Goal: Answer question/provide support

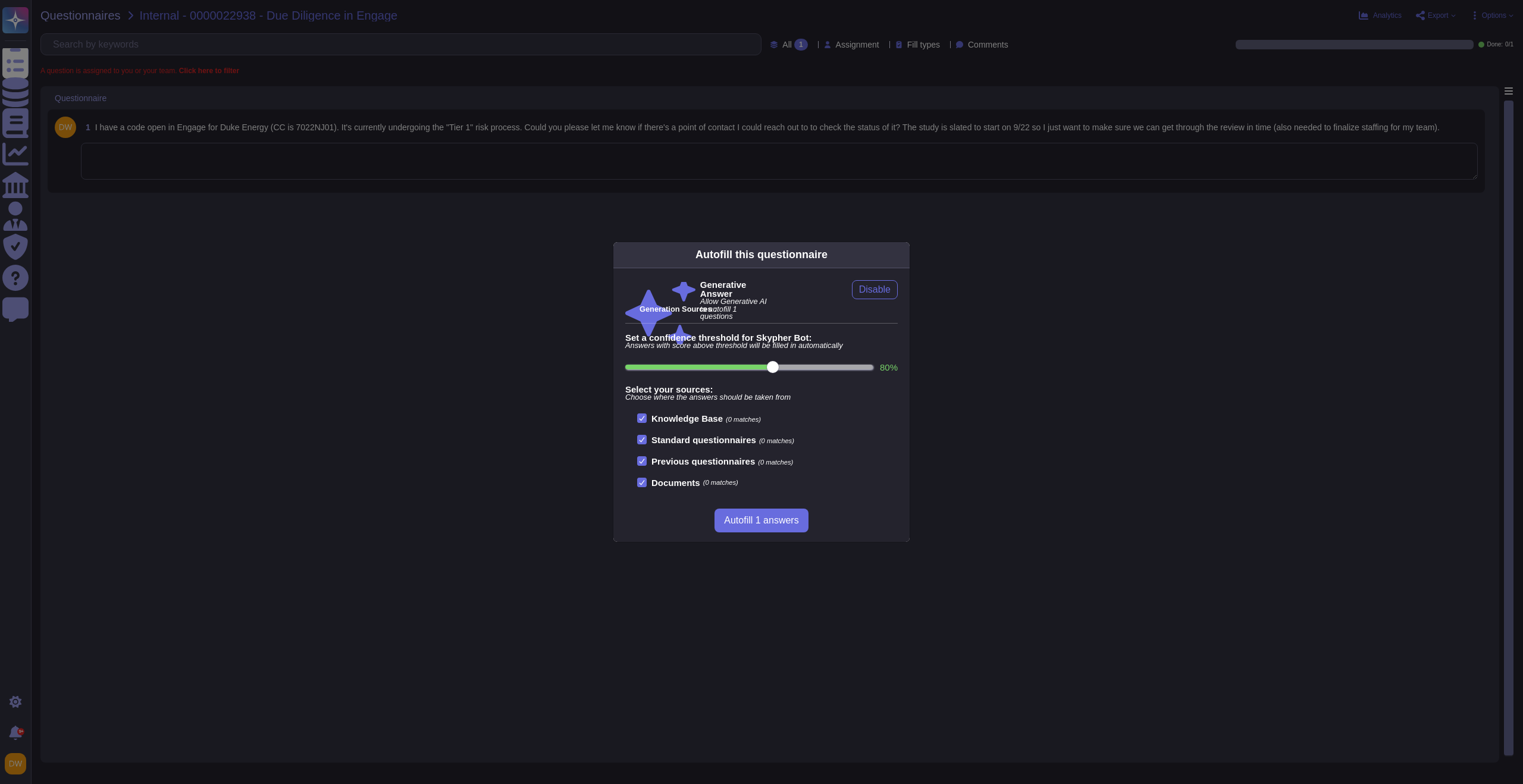
click at [457, 247] on div "Autofill this questionnaire Generative Answer Allow Generative AI to autofill 1…" at bounding box center [762, 392] width 1523 height 784
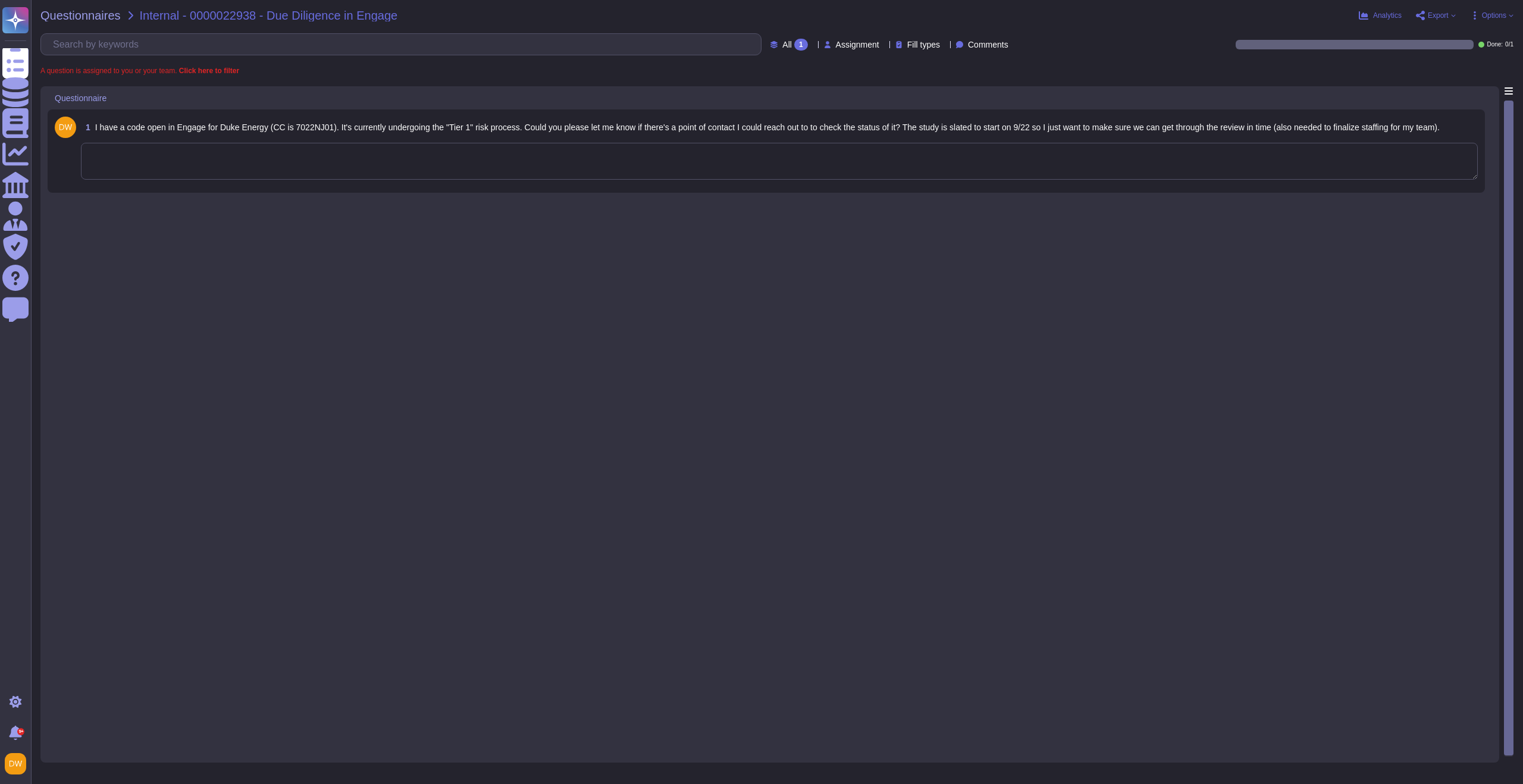
click at [455, 185] on div "1 I have a code open in Engage for Duke Energy (CC is 7022NJ01). It's currently…" at bounding box center [766, 151] width 1423 height 69
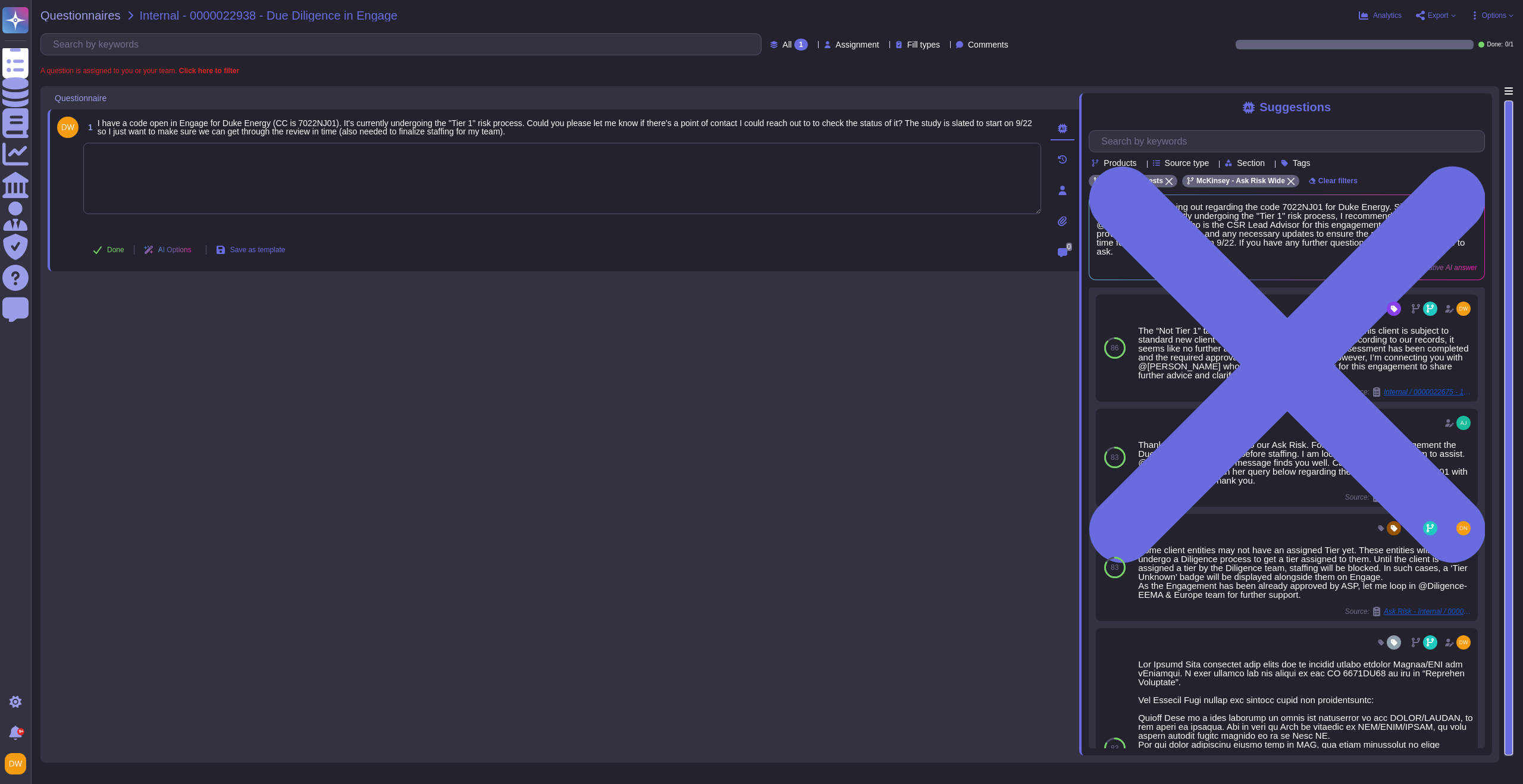
click at [243, 173] on textarea at bounding box center [562, 178] width 958 height 71
paste textarea "Thank you for contacting the Ask Risk team and for your diligence on this matte…"
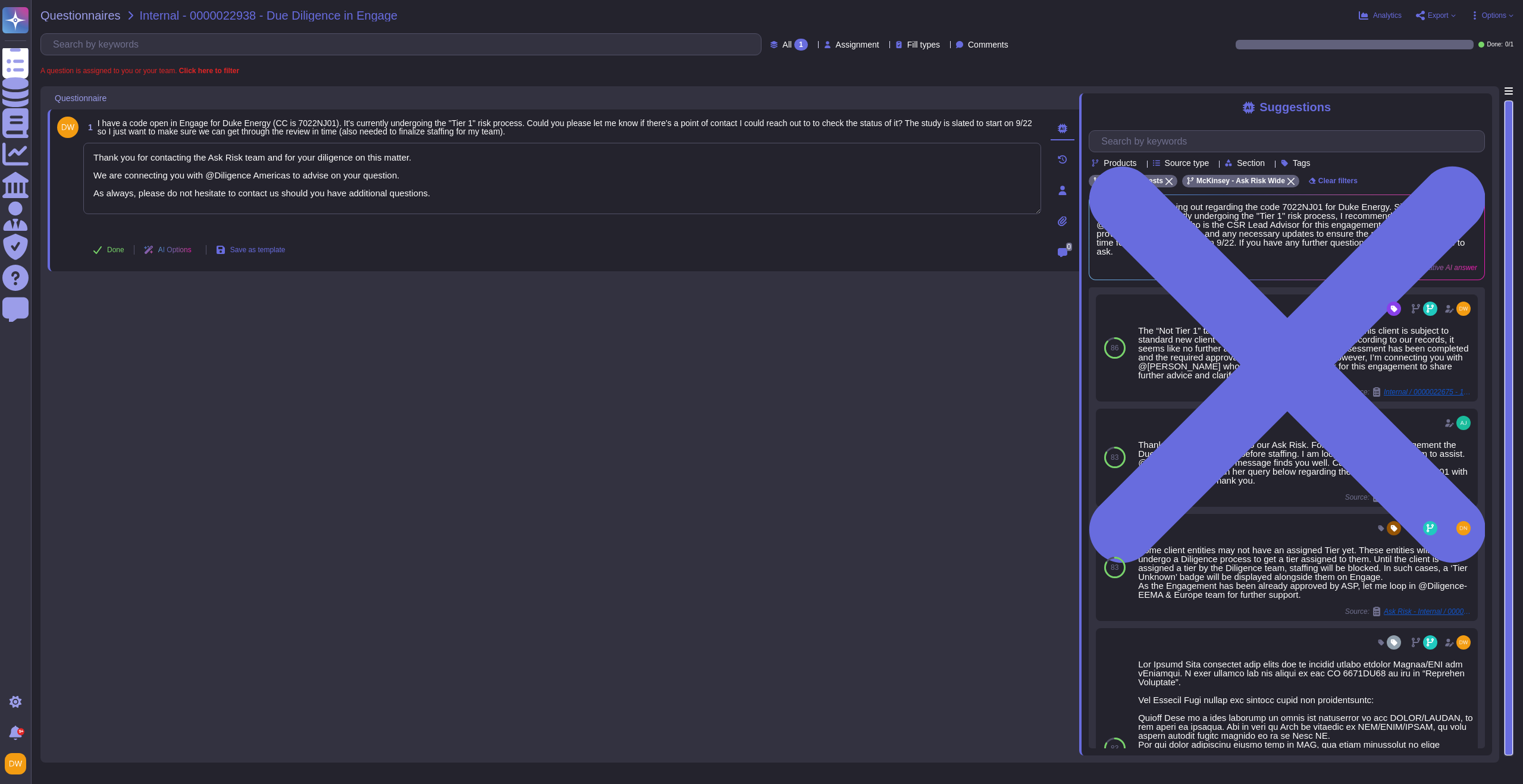
type textarea "Thank you for contacting the Ask Risk team and for your diligence on this matte…"
drag, startPoint x: 152, startPoint y: 323, endPoint x: 128, endPoint y: 294, distance: 37.6
click at [152, 324] on div "1 I have a code open in Engage for Duke Energy (CC is 7022NJ01). It's currently…" at bounding box center [563, 421] width 1032 height 670
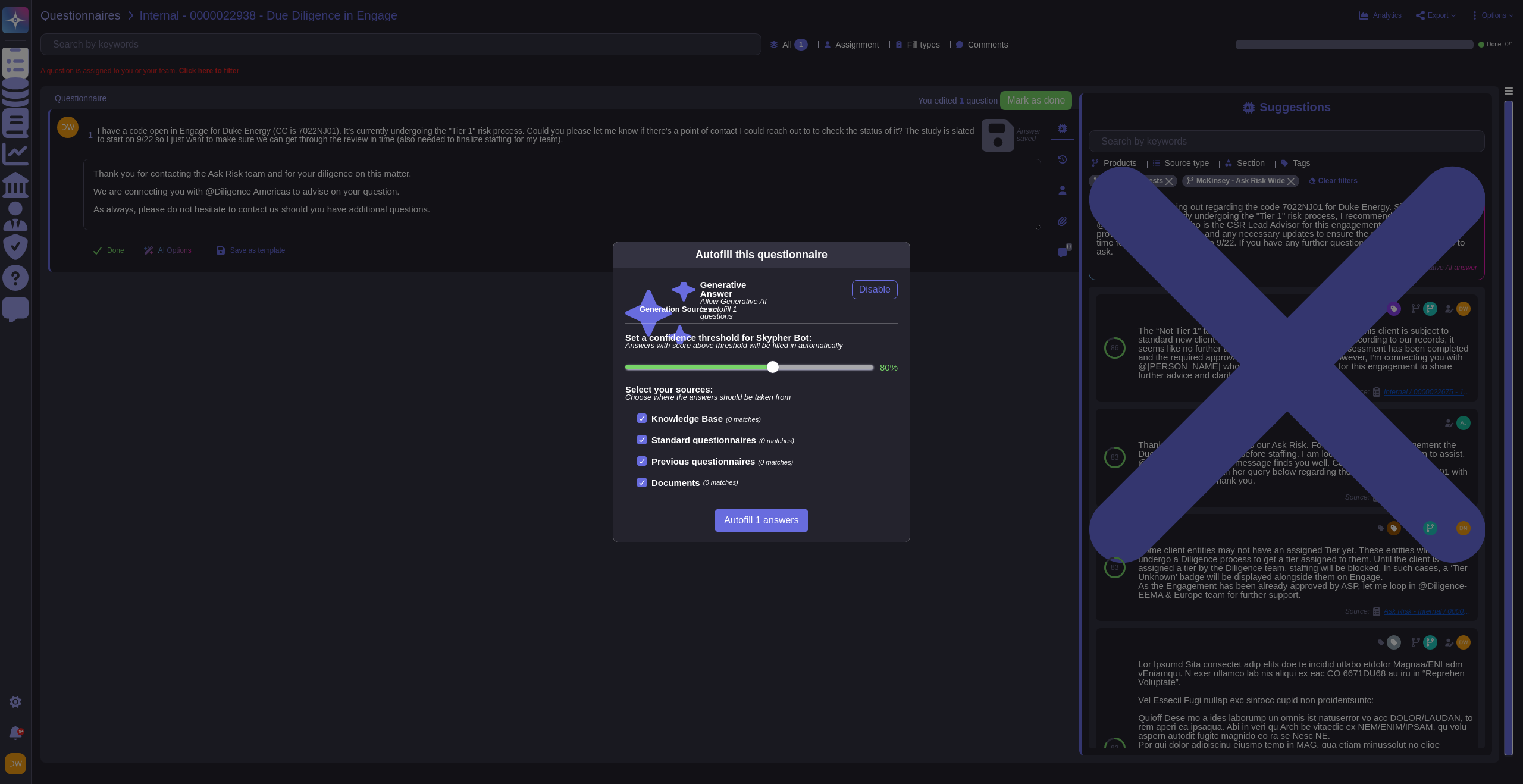
click at [115, 247] on div "Autofill this questionnaire Generative Answer Allow Generative AI to autofill 1…" at bounding box center [762, 392] width 1523 height 784
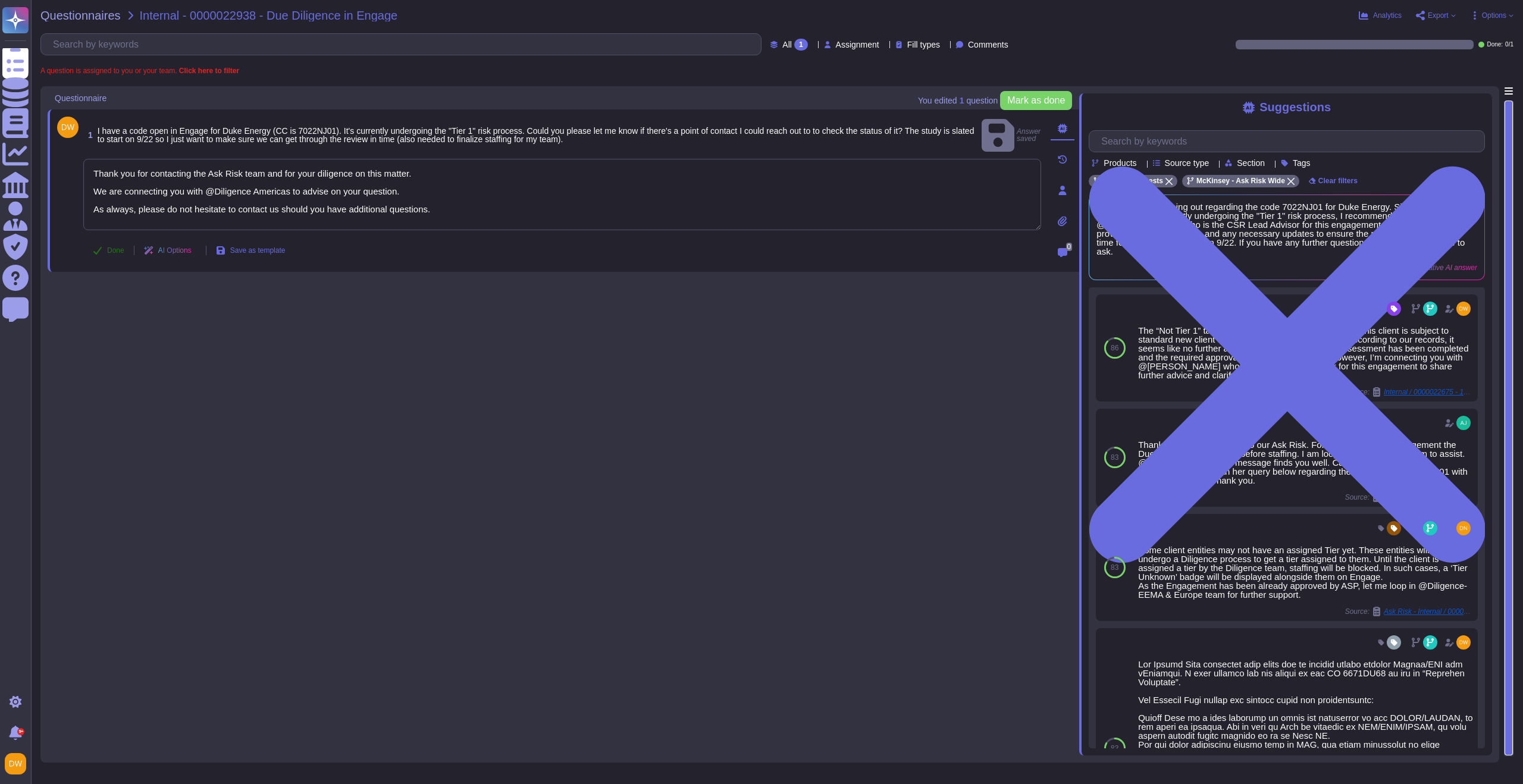
click at [112, 251] on span "Done" at bounding box center [115, 250] width 17 height 7
click at [88, 13] on span "Questionnaires" at bounding box center [81, 16] width 81 height 12
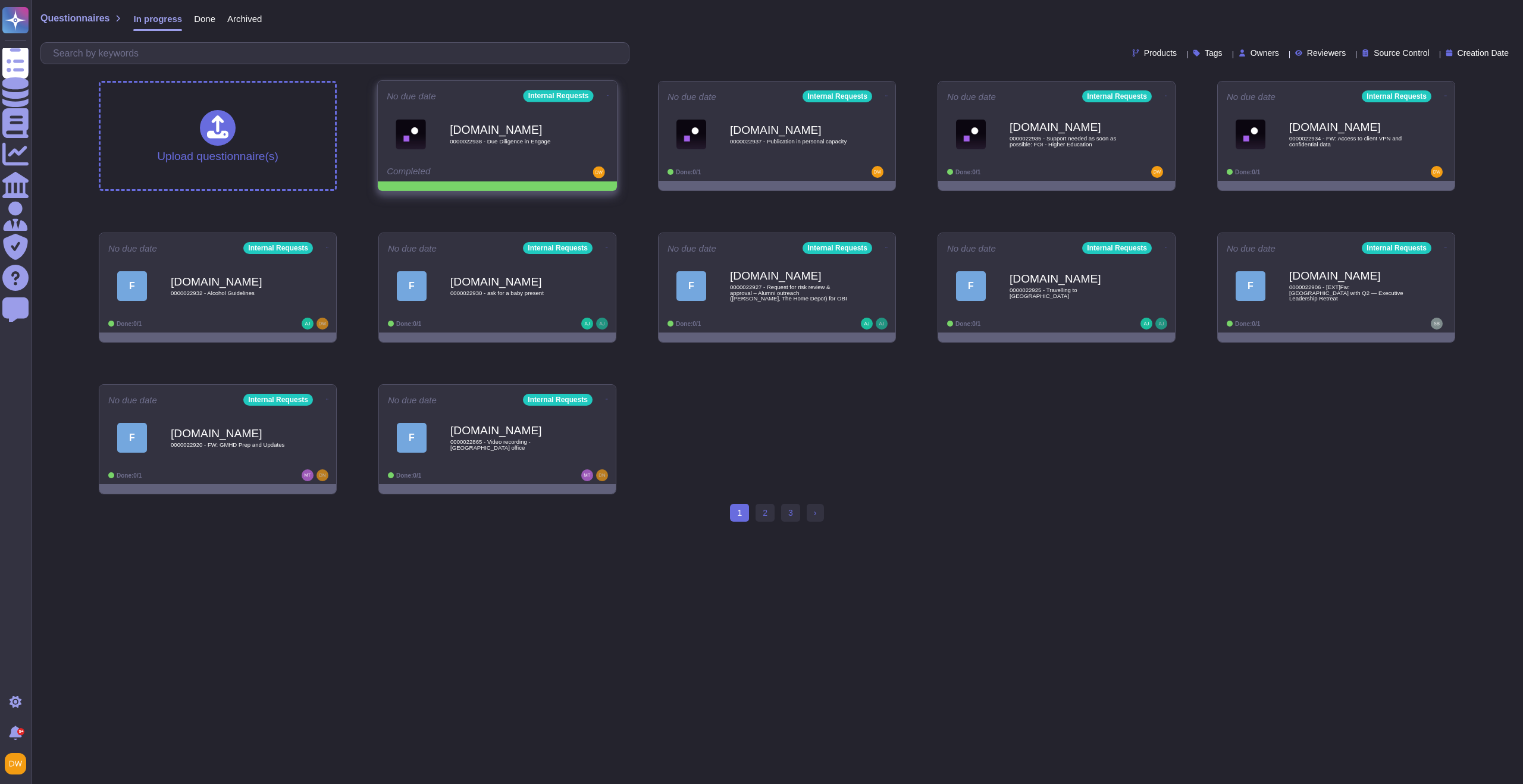
click at [607, 94] on icon at bounding box center [608, 96] width 2 height 3
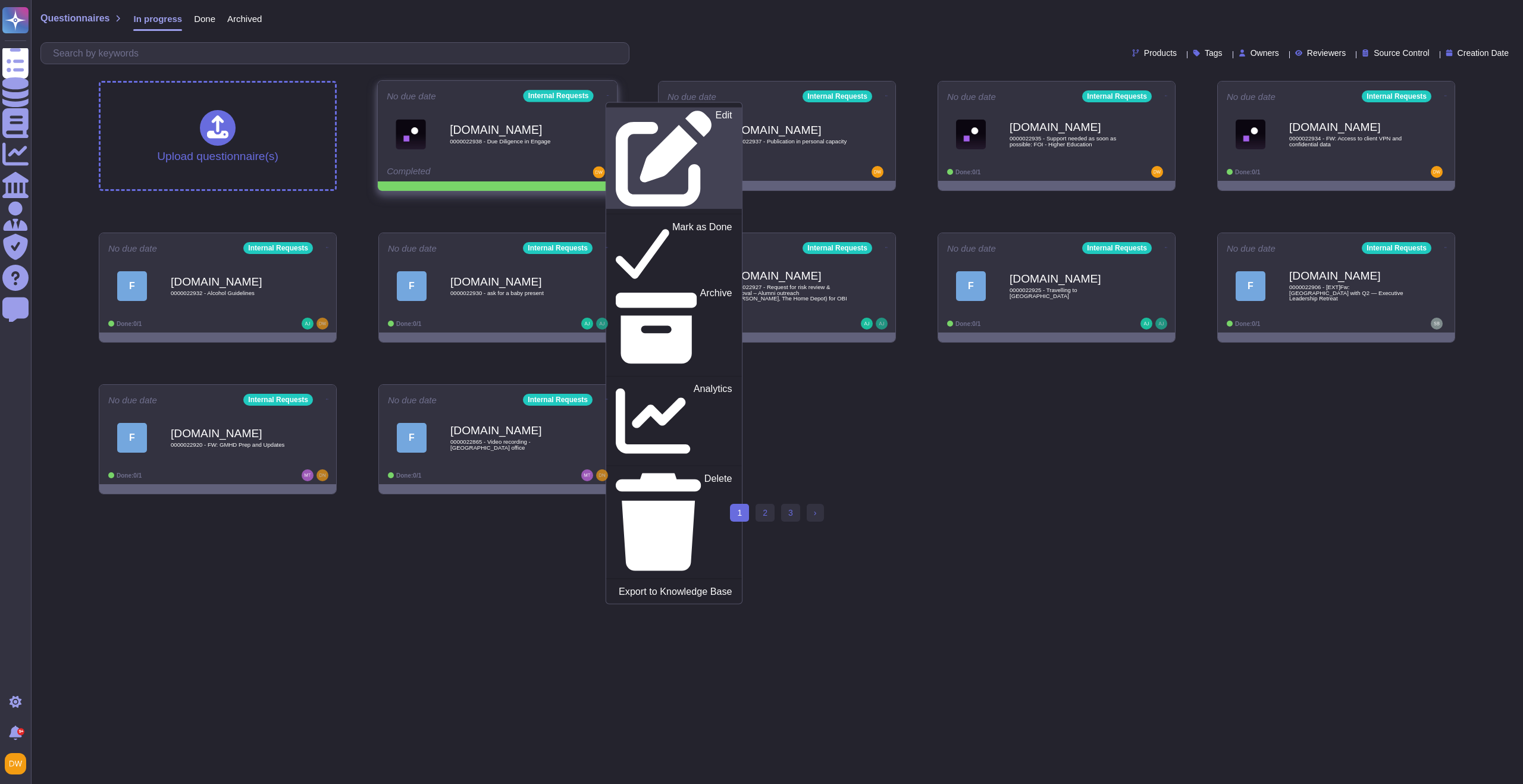
click at [606, 109] on link "Edit" at bounding box center [674, 158] width 135 height 102
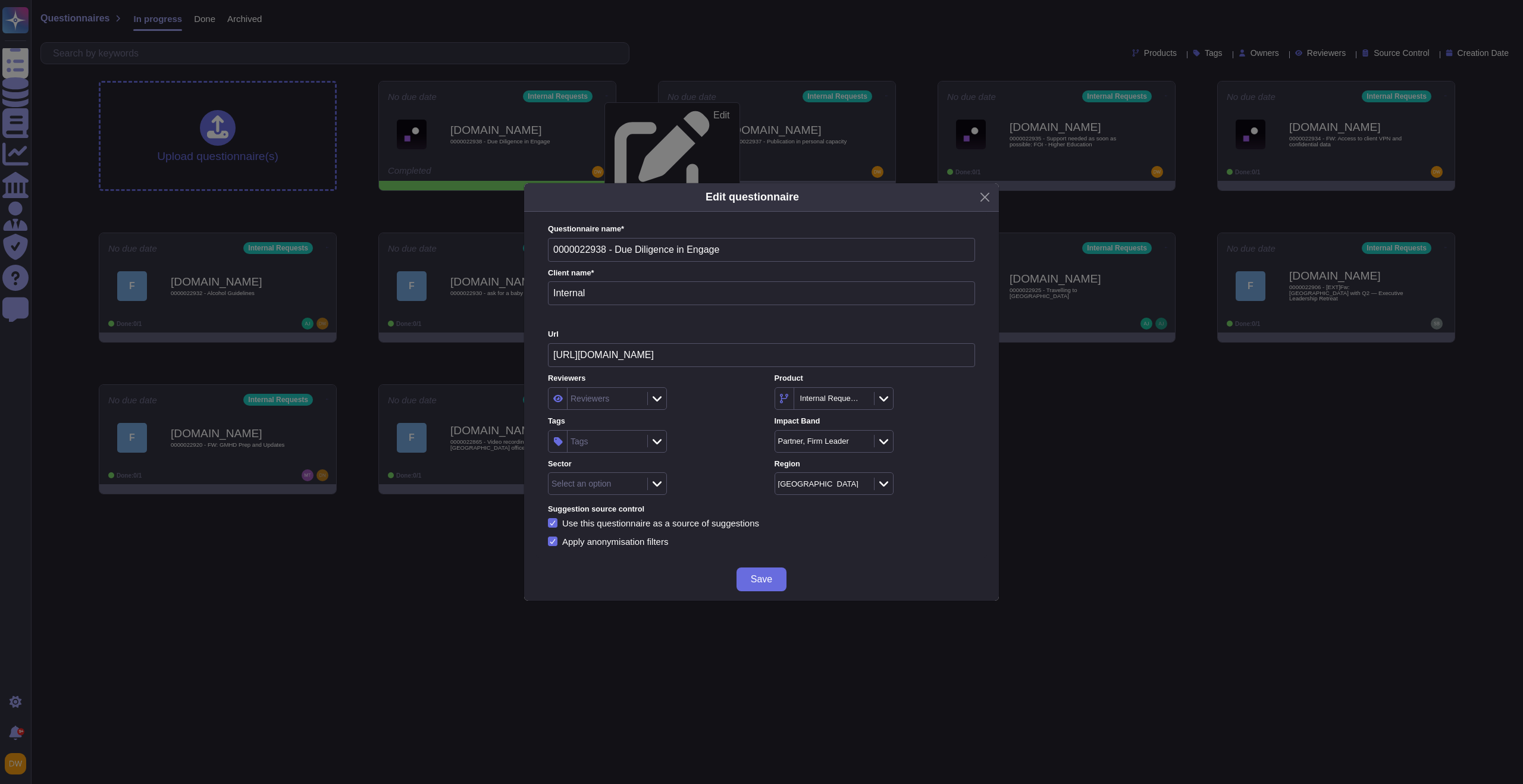
click at [661, 484] on icon at bounding box center [657, 484] width 9 height 12
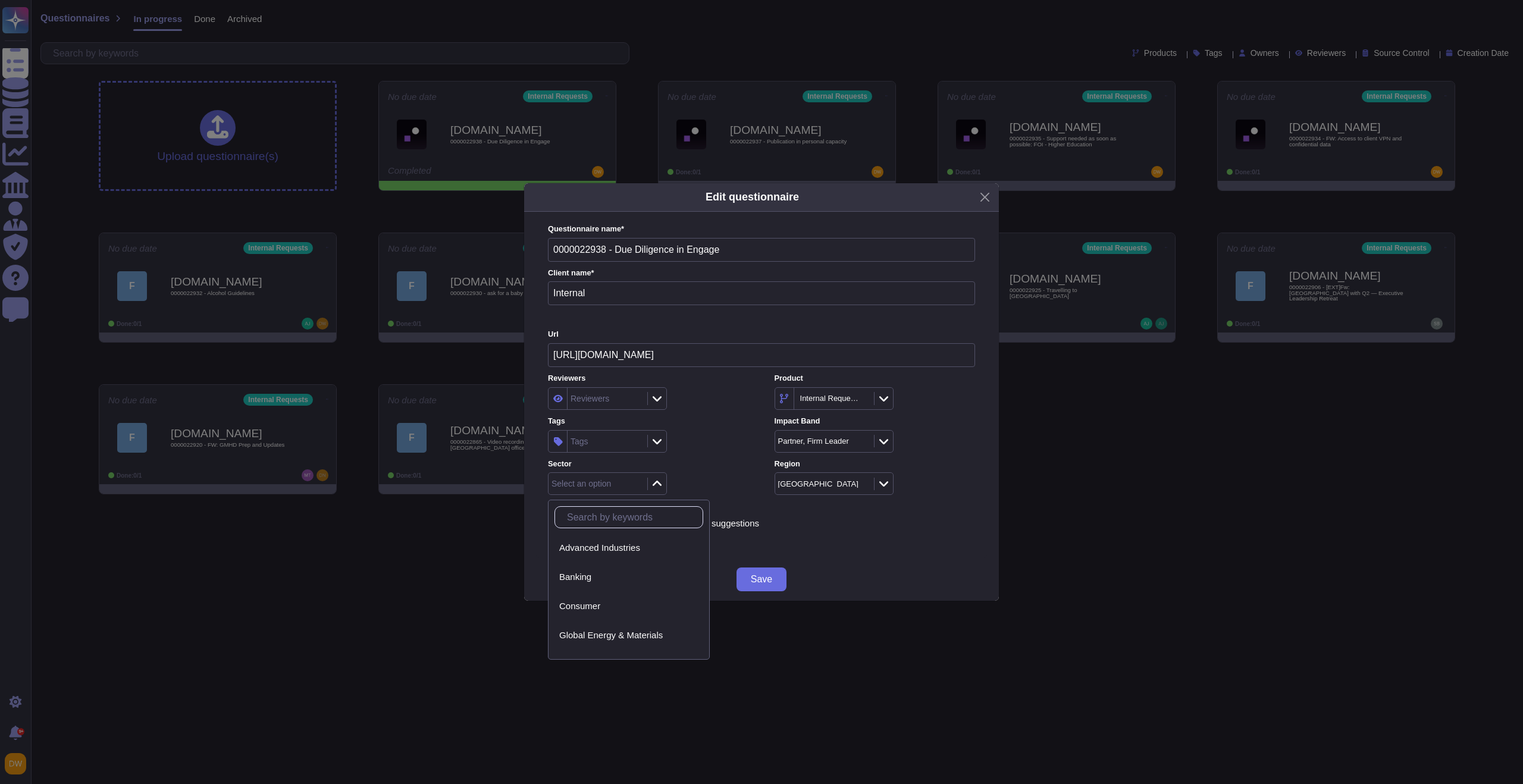
scroll to position [16, 0]
click at [643, 621] on span "Global Energy & Materials" at bounding box center [611, 620] width 104 height 11
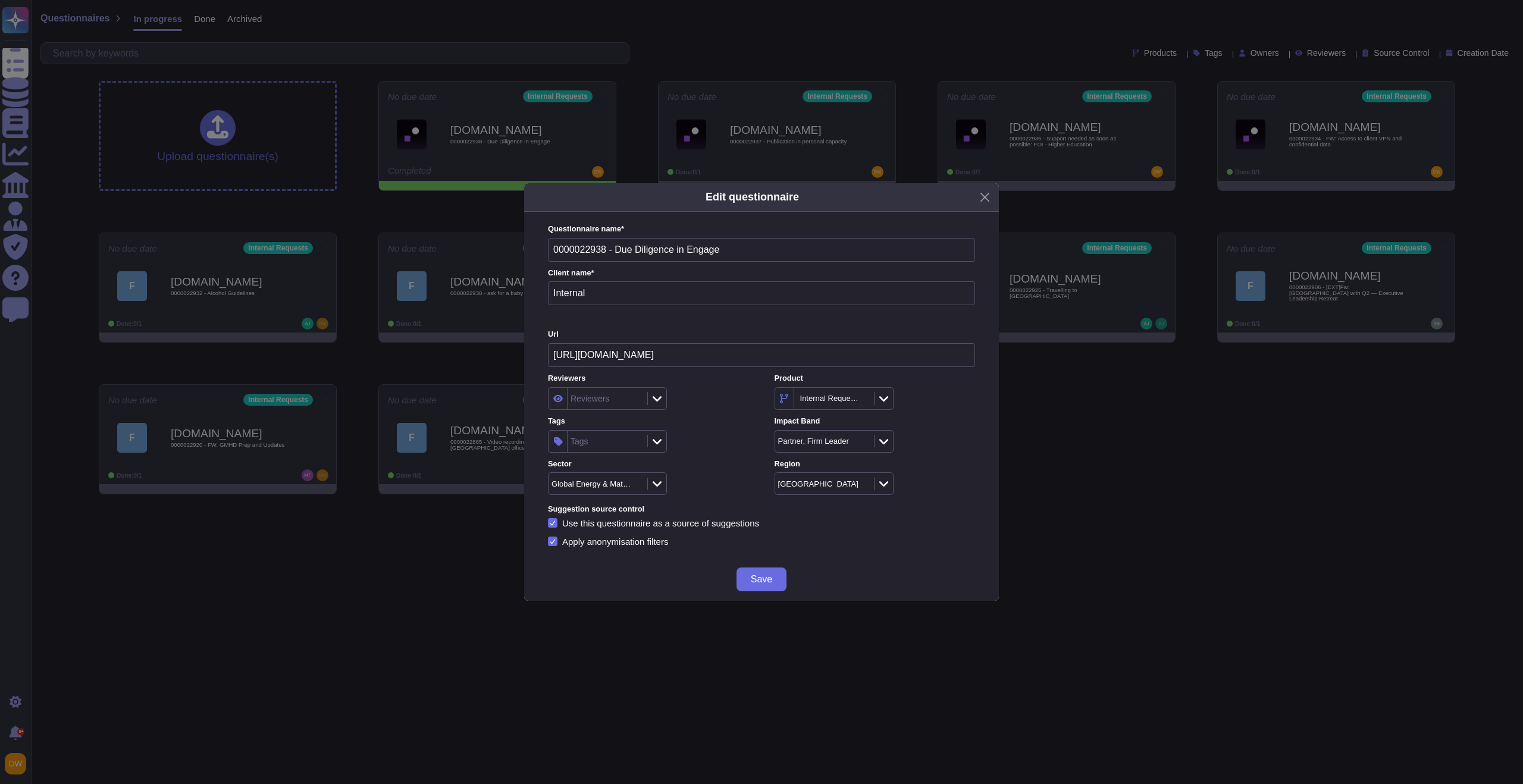
click at [721, 491] on div "Global Energy & Materials" at bounding box center [648, 484] width 200 height 23
click at [648, 438] on div at bounding box center [656, 441] width 19 height 13
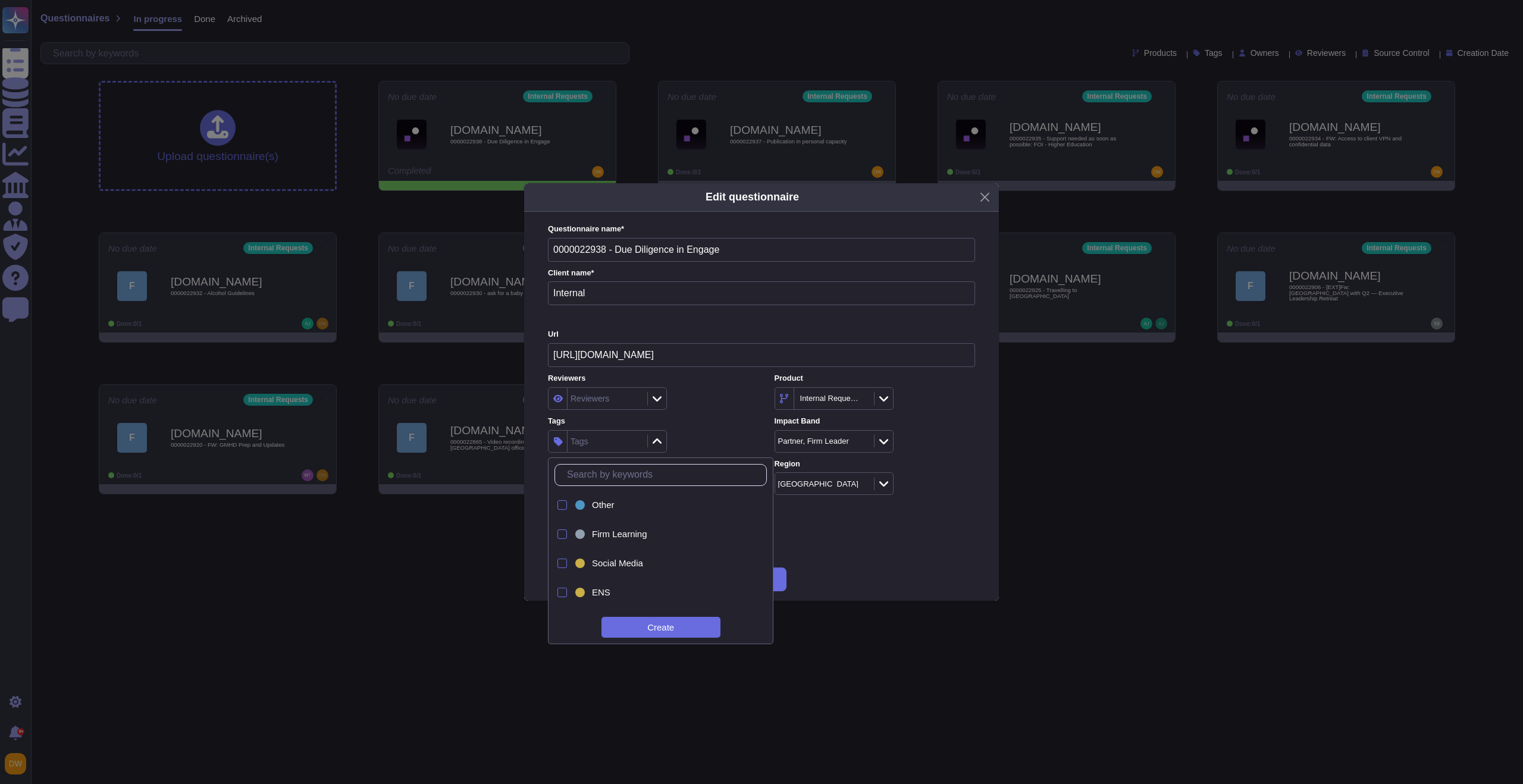
type input "e"
click at [655, 479] on input "e" at bounding box center [664, 476] width 205 height 21
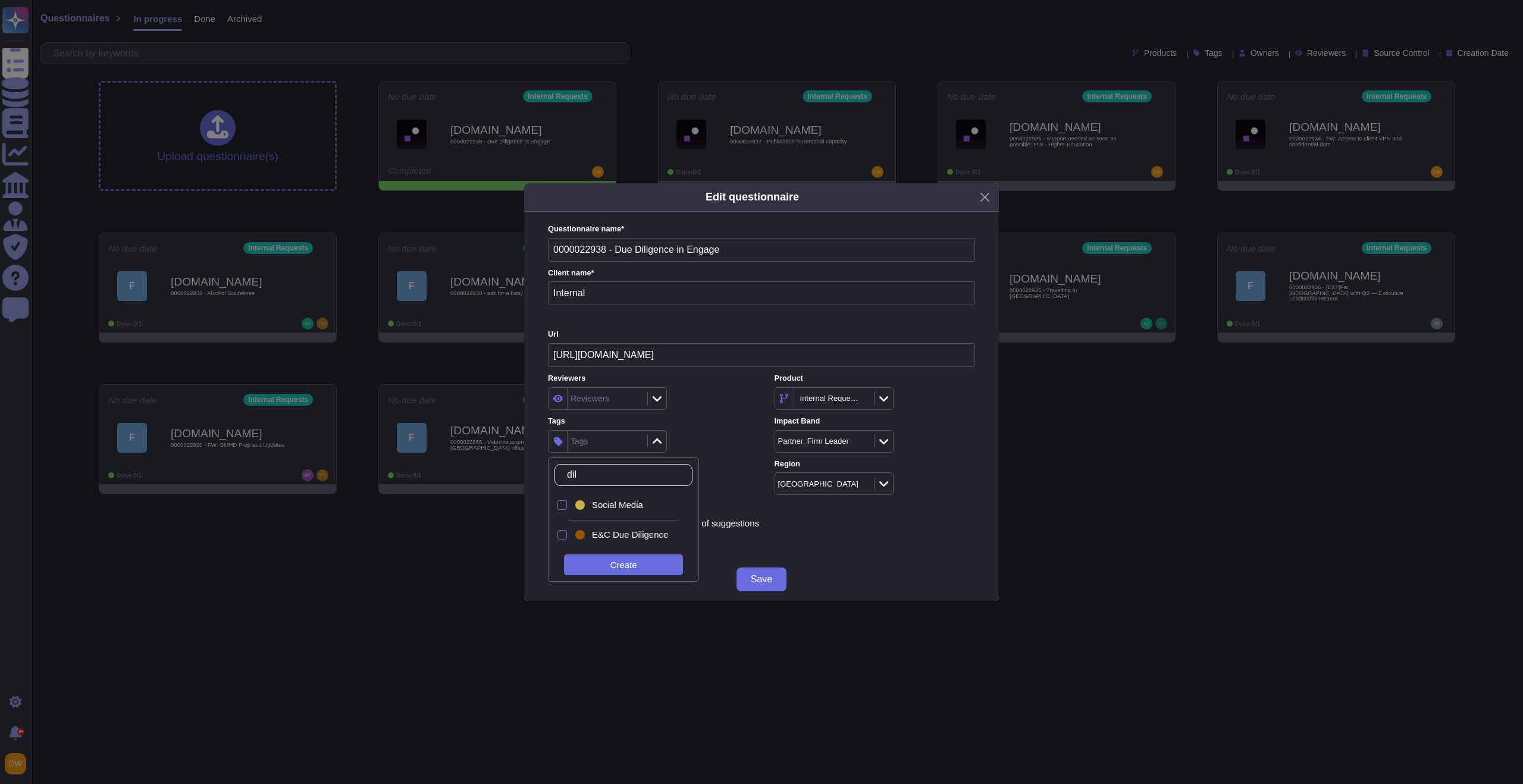
type input "dili"
click at [619, 509] on span "E&C Due Diligence" at bounding box center [630, 505] width 76 height 11
click at [686, 438] on div "E&C Due Diligence" at bounding box center [648, 442] width 200 height 23
click at [753, 582] on span "Save" at bounding box center [762, 579] width 21 height 10
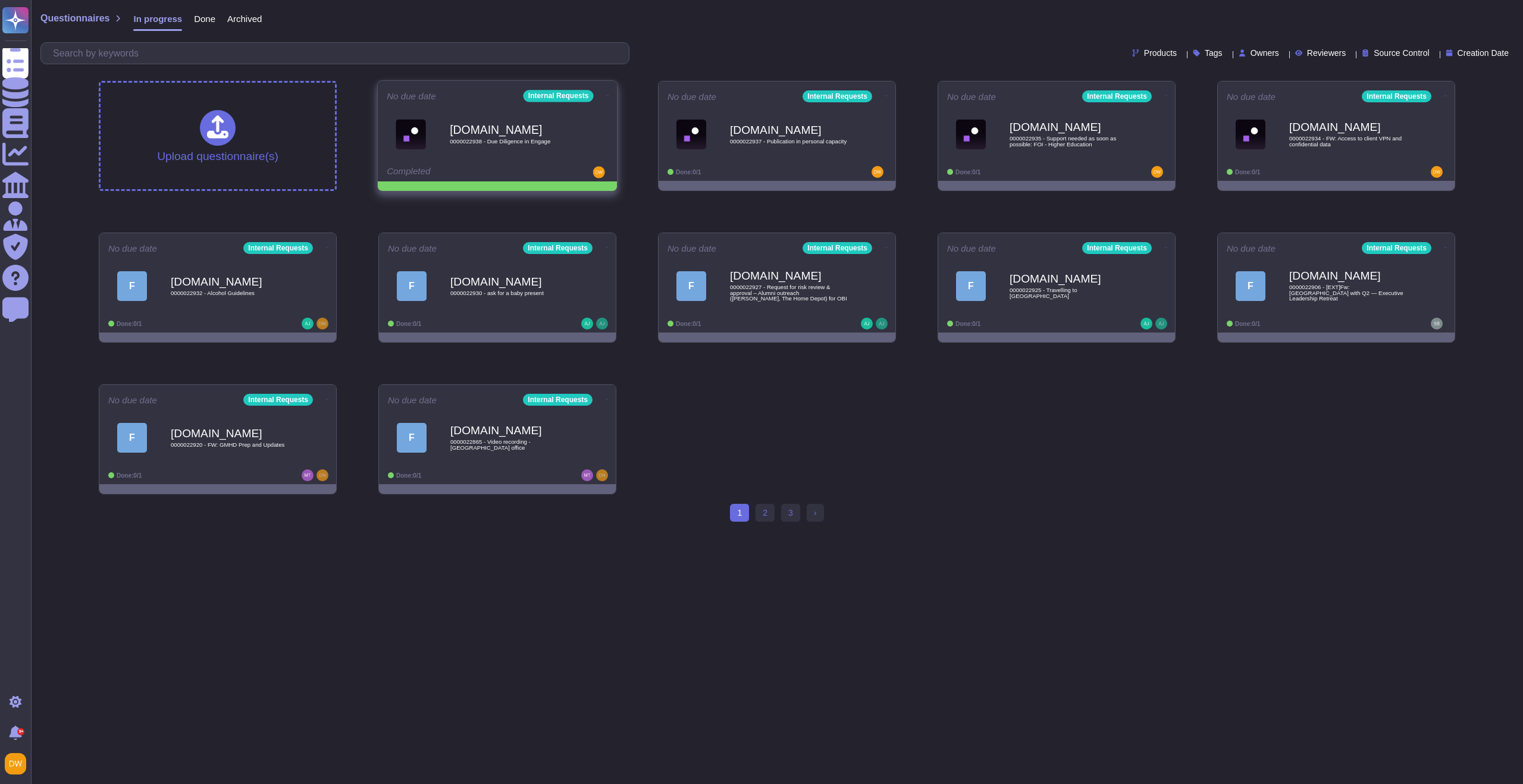
click at [607, 96] on icon at bounding box center [608, 96] width 2 height 3
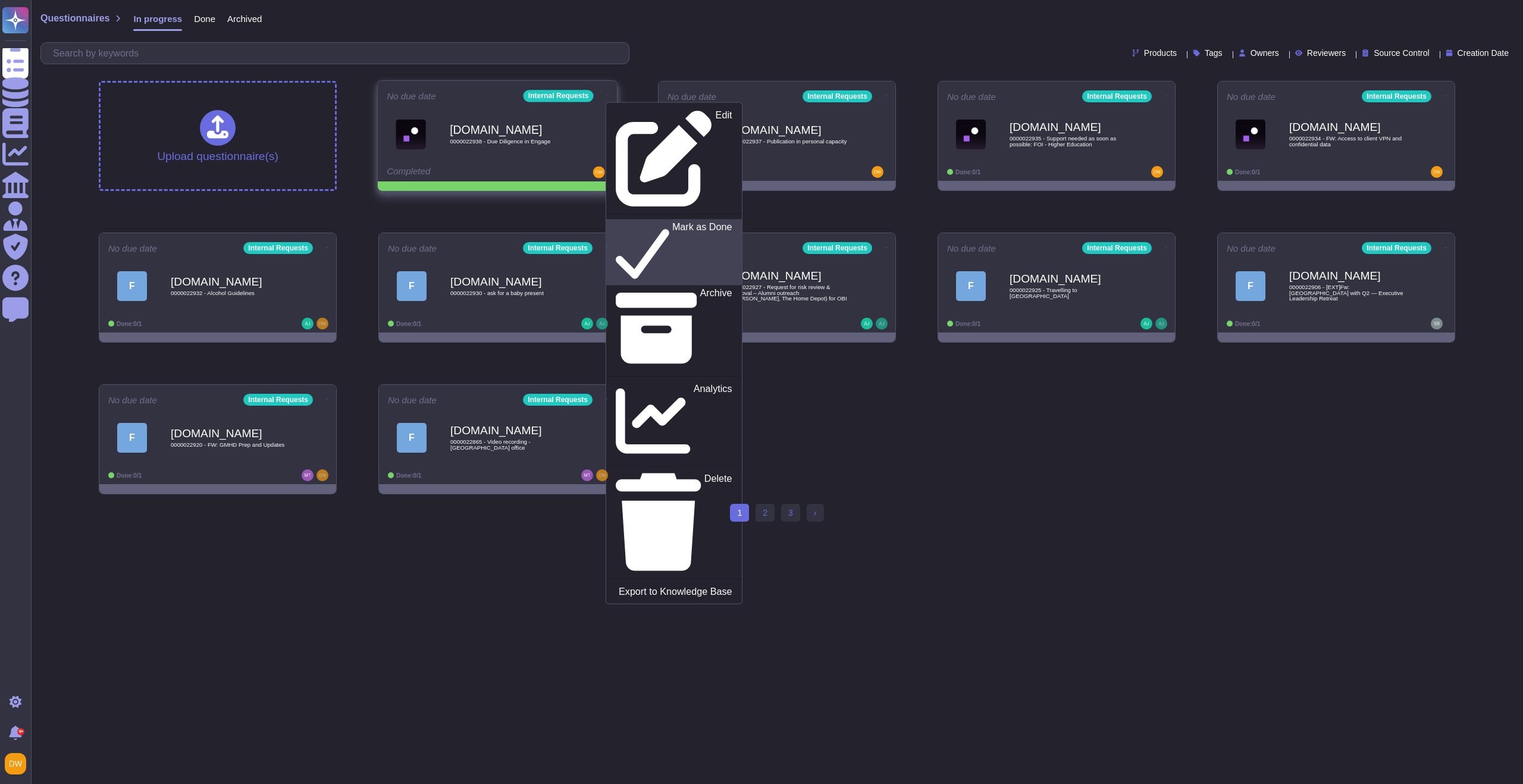
click at [616, 221] on icon at bounding box center [642, 251] width 53 height 61
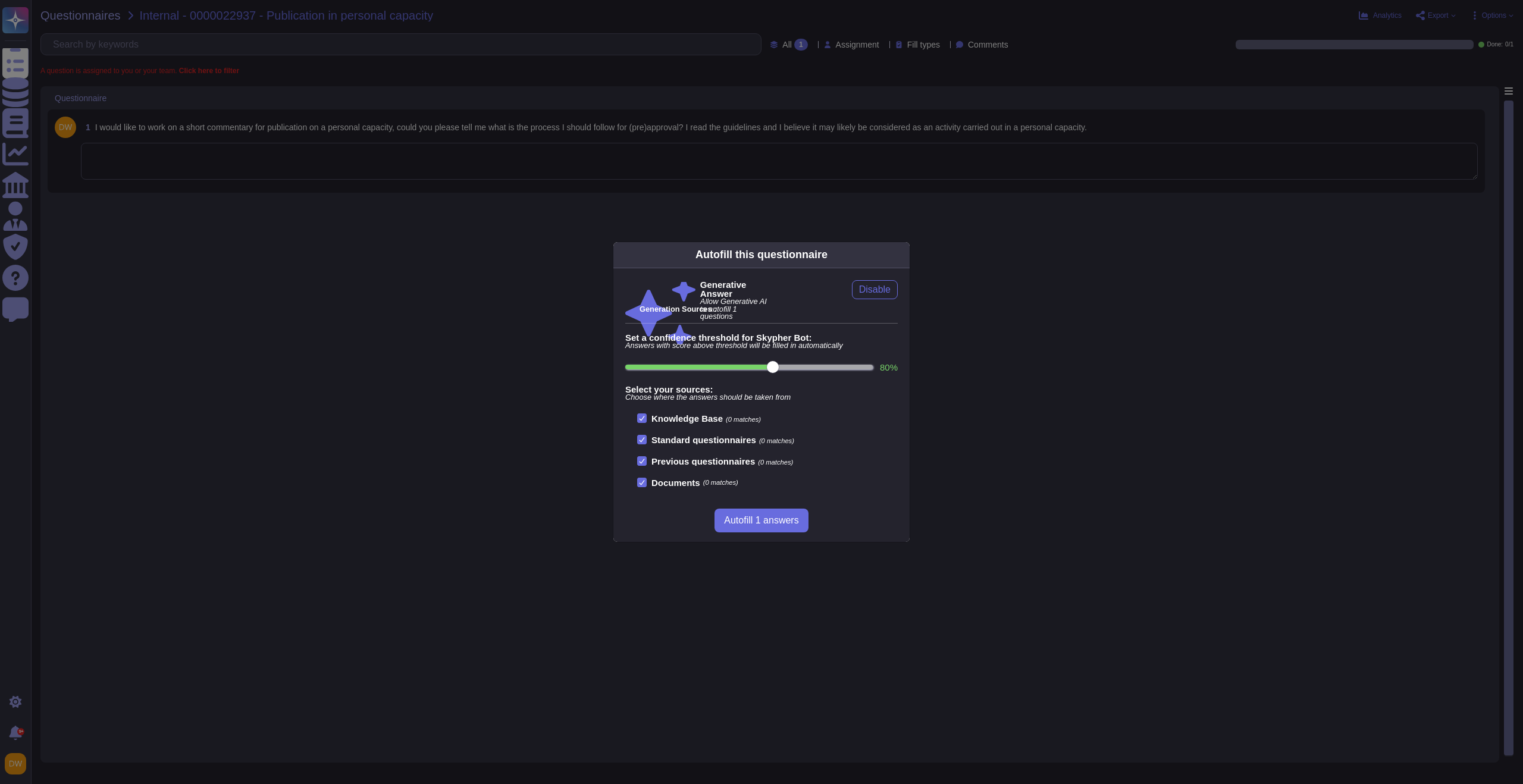
click at [442, 459] on div "Autofill this questionnaire Generative Answer Allow Generative AI to autofill 1…" at bounding box center [762, 392] width 1523 height 784
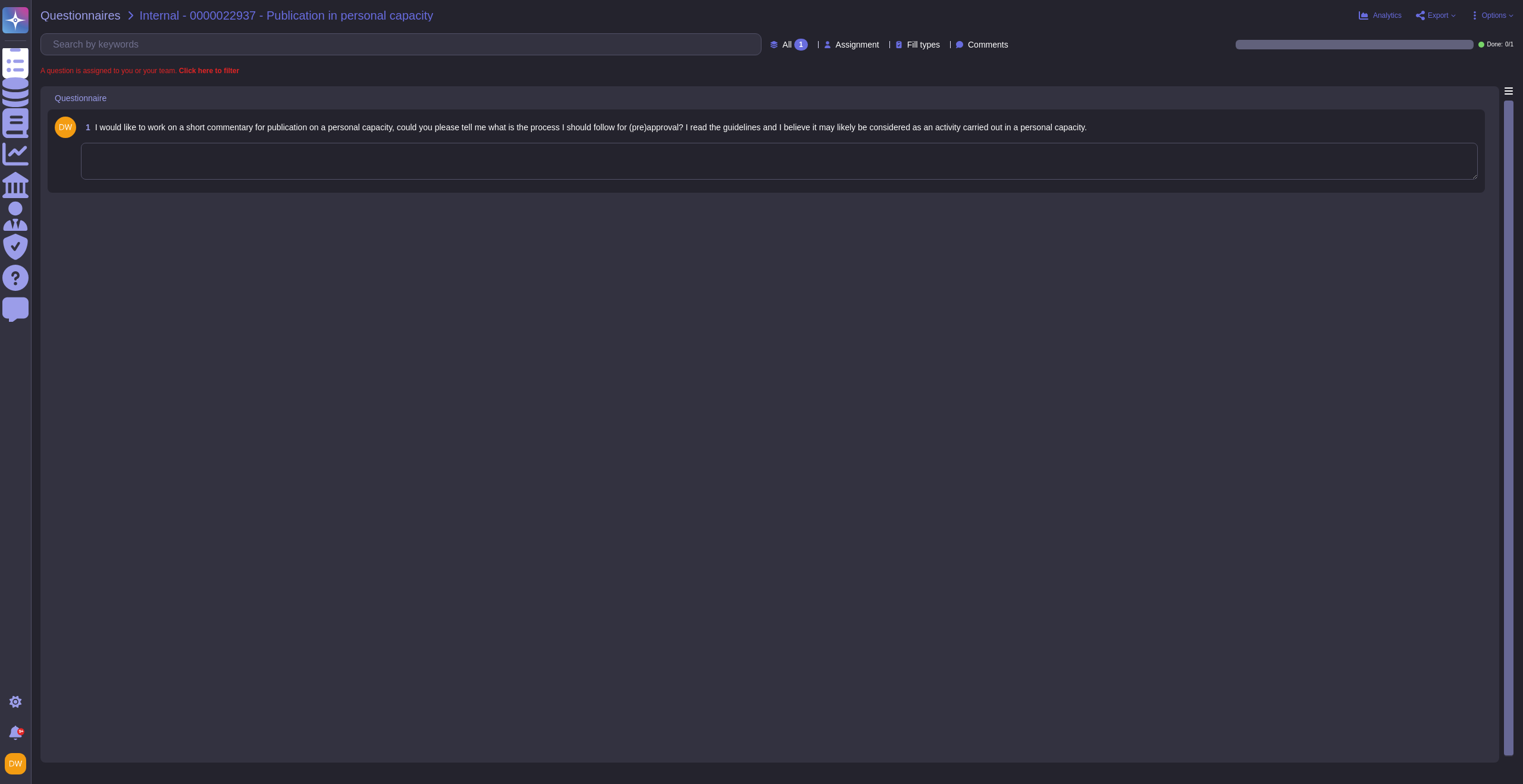
click at [403, 204] on div "1 I would like to work on a short commentary for publication on a personal capa…" at bounding box center [770, 421] width 1445 height 670
click at [415, 170] on textarea at bounding box center [780, 161] width 1397 height 37
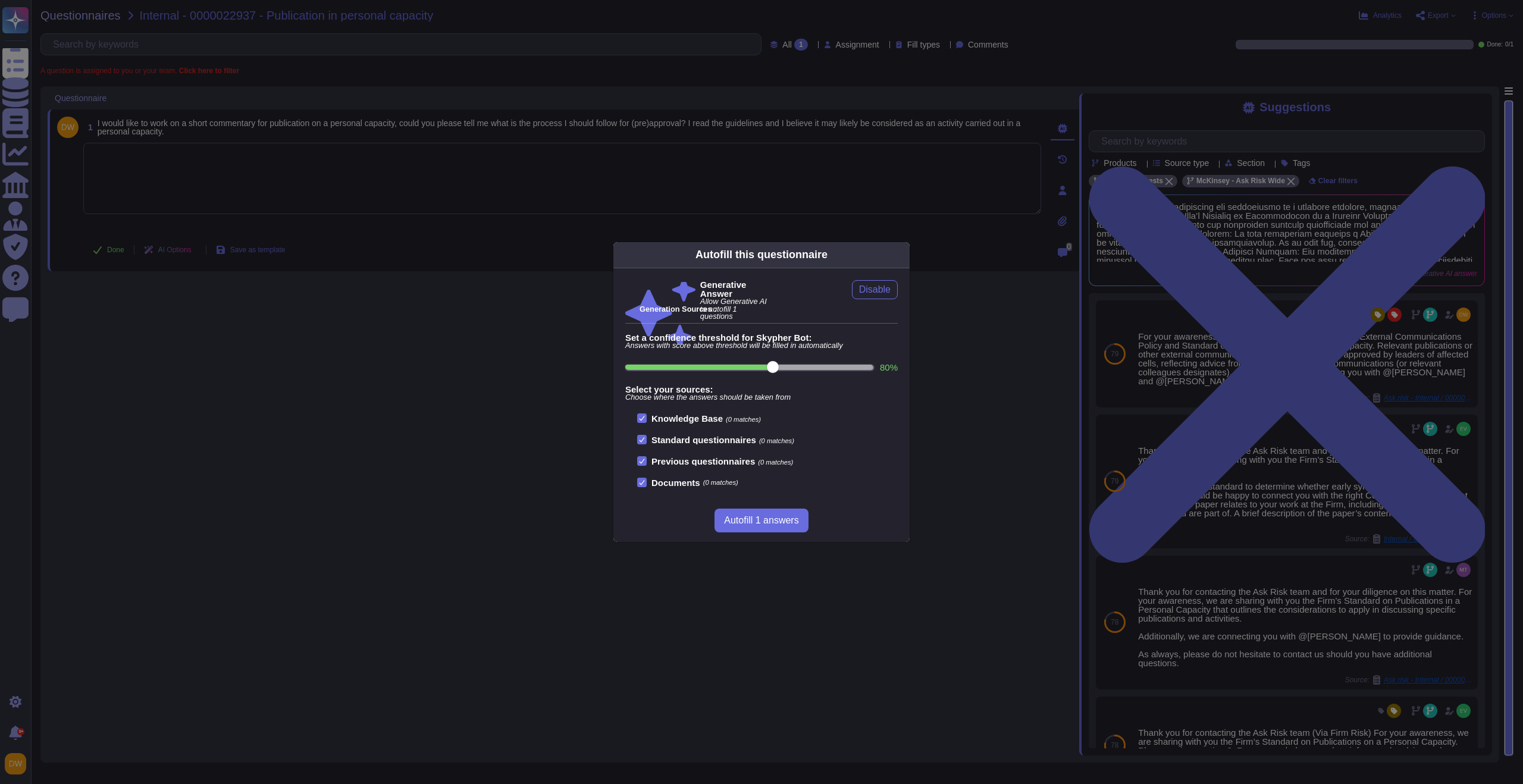
drag, startPoint x: 447, startPoint y: 295, endPoint x: 475, endPoint y: 317, distance: 35.6
click at [447, 295] on div "Autofill this questionnaire Generative Answer Allow Generative AI to autofill 1…" at bounding box center [762, 392] width 1523 height 784
click at [550, 376] on div "Autofill this questionnaire Generative Answer Allow Generative AI to autofill 1…" at bounding box center [762, 392] width 1523 height 784
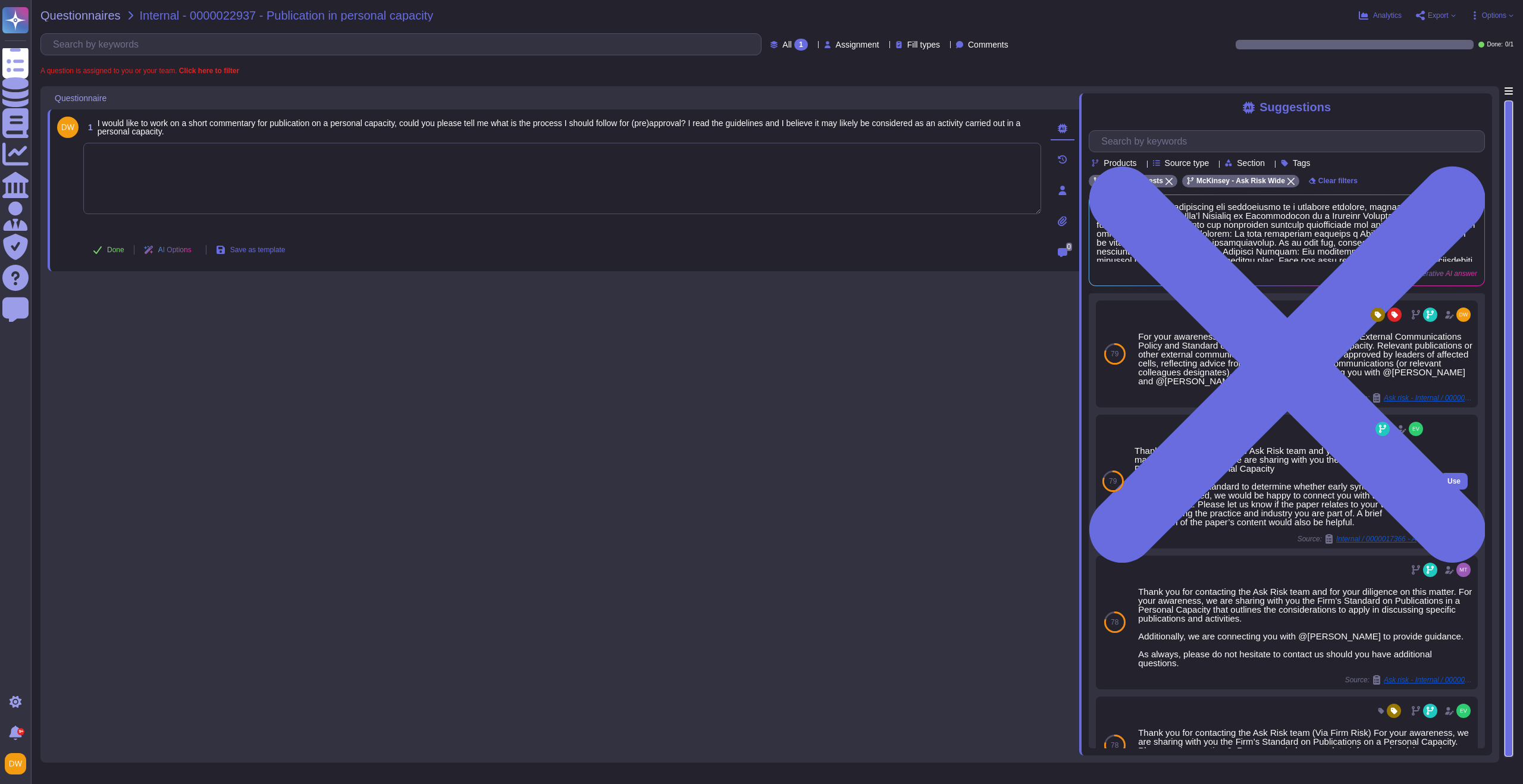
click at [1360, 539] on span "Internal / 0000017366 - Academic conference paper submission related" at bounding box center [1381, 539] width 90 height 7
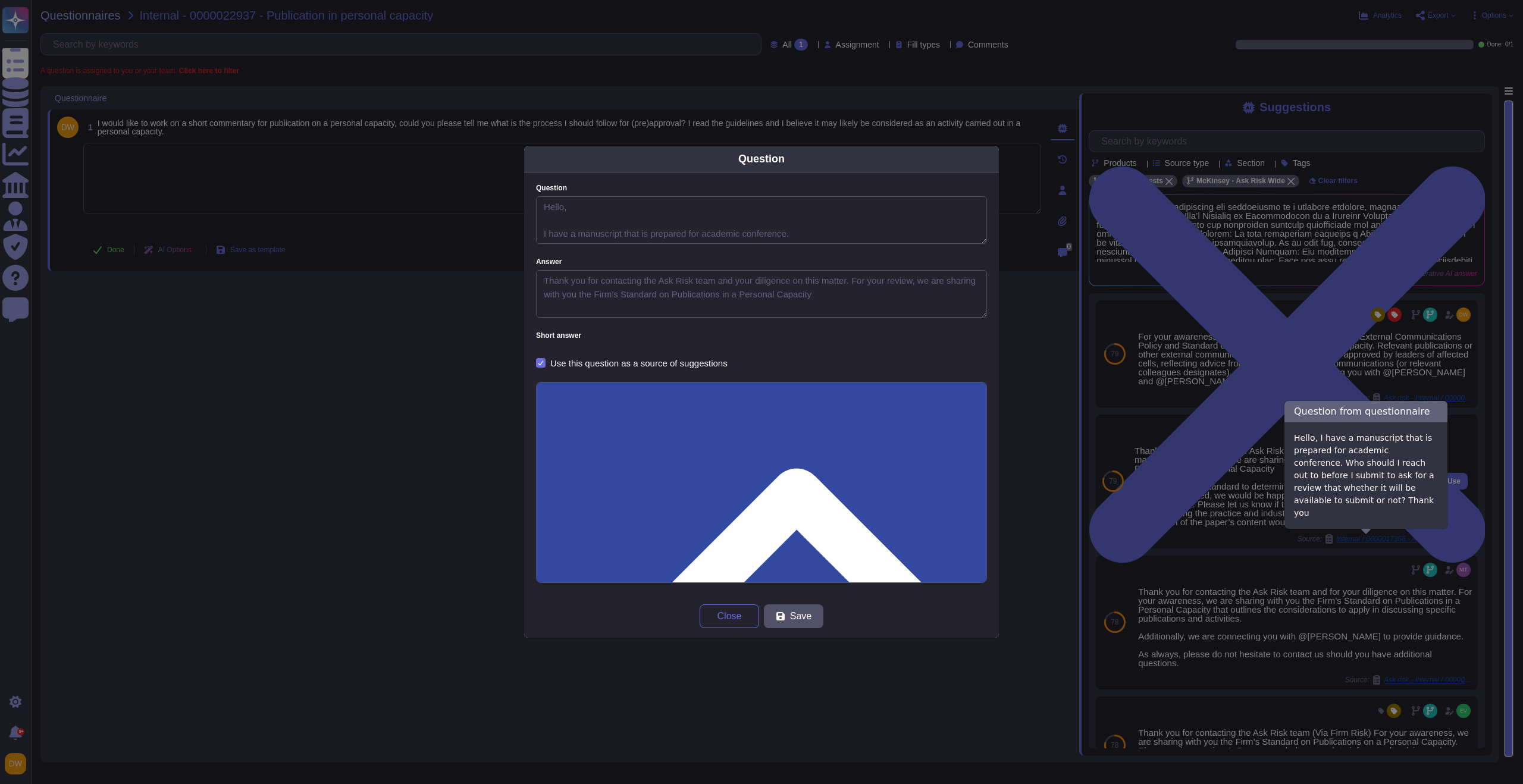
type textarea "Hello, I have a manuscript that is prepared for academic conference. Who should…"
type textarea "Thank you for contacting the Ask Risk team and your diligence on this matter. F…"
click at [1351, 539] on body "Questionnaires Knowledge Base Documents Analytics CAIQ / SIG Admin Trust Center…" at bounding box center [762, 392] width 1523 height 784
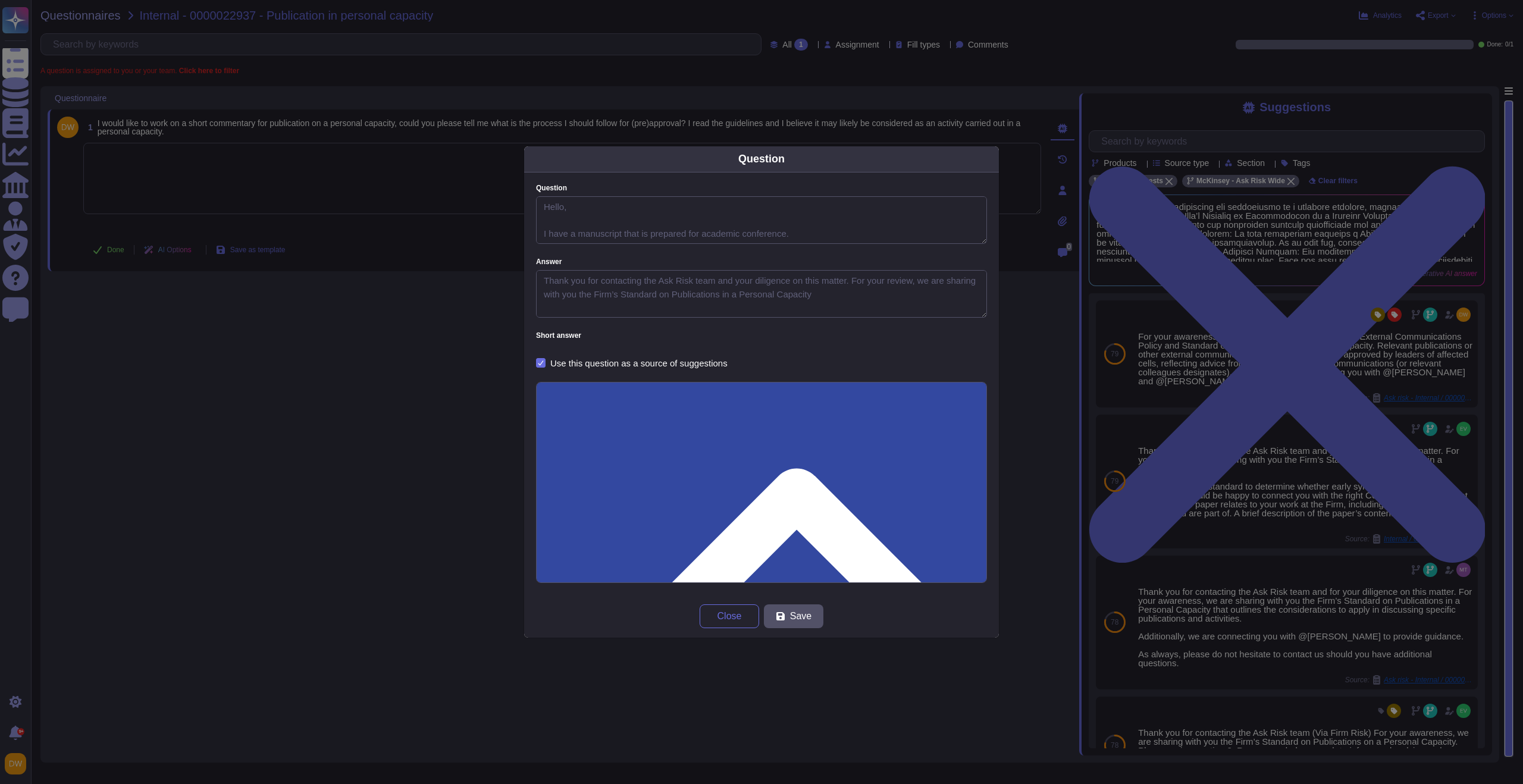
click at [369, 400] on div "Question Question Hello, I have a manuscript that is prepared for academic conf…" at bounding box center [762, 392] width 1523 height 784
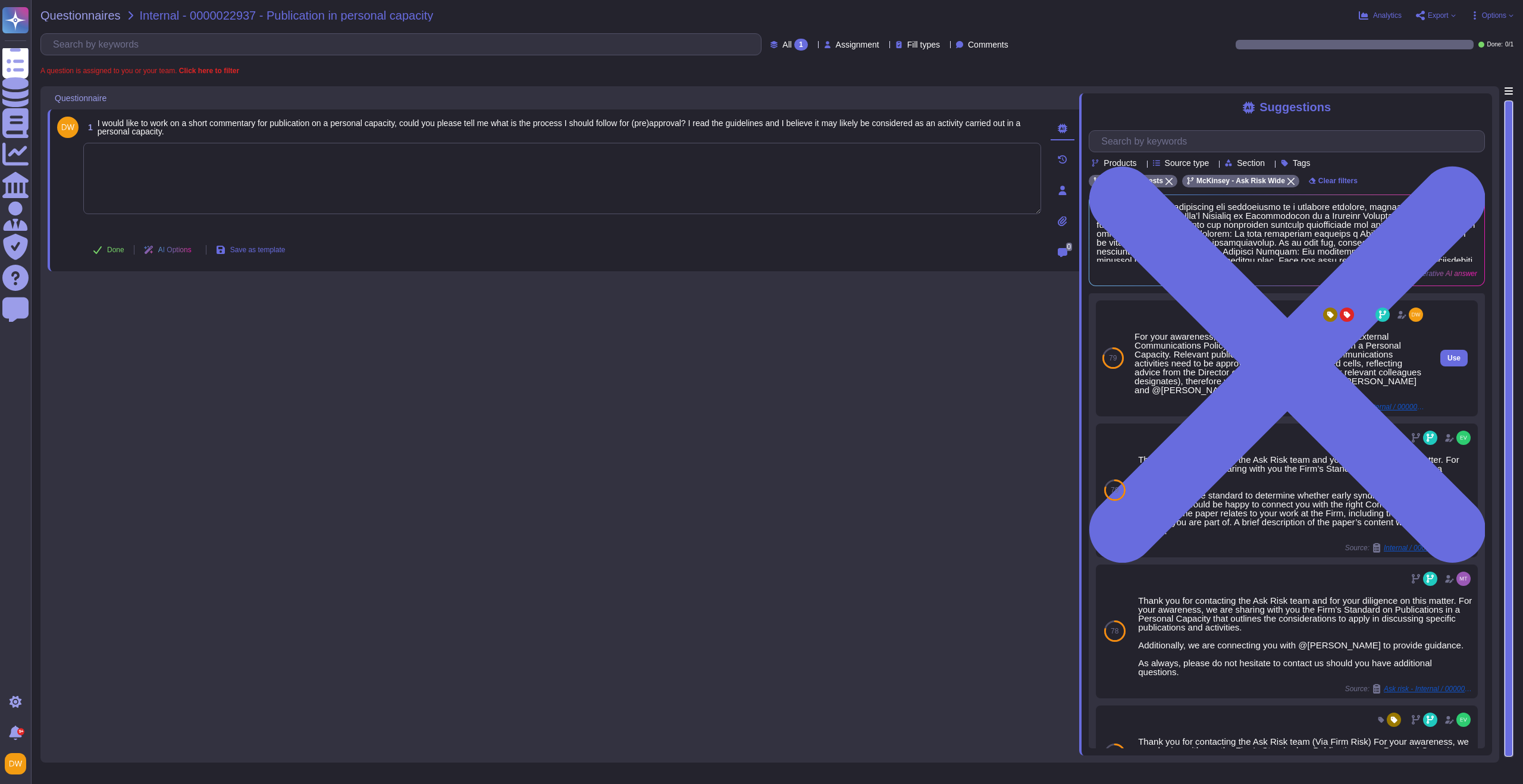
click at [1263, 368] on div "For your awareness, we are sharing with you the Firm’s External Communications …" at bounding box center [1280, 363] width 291 height 62
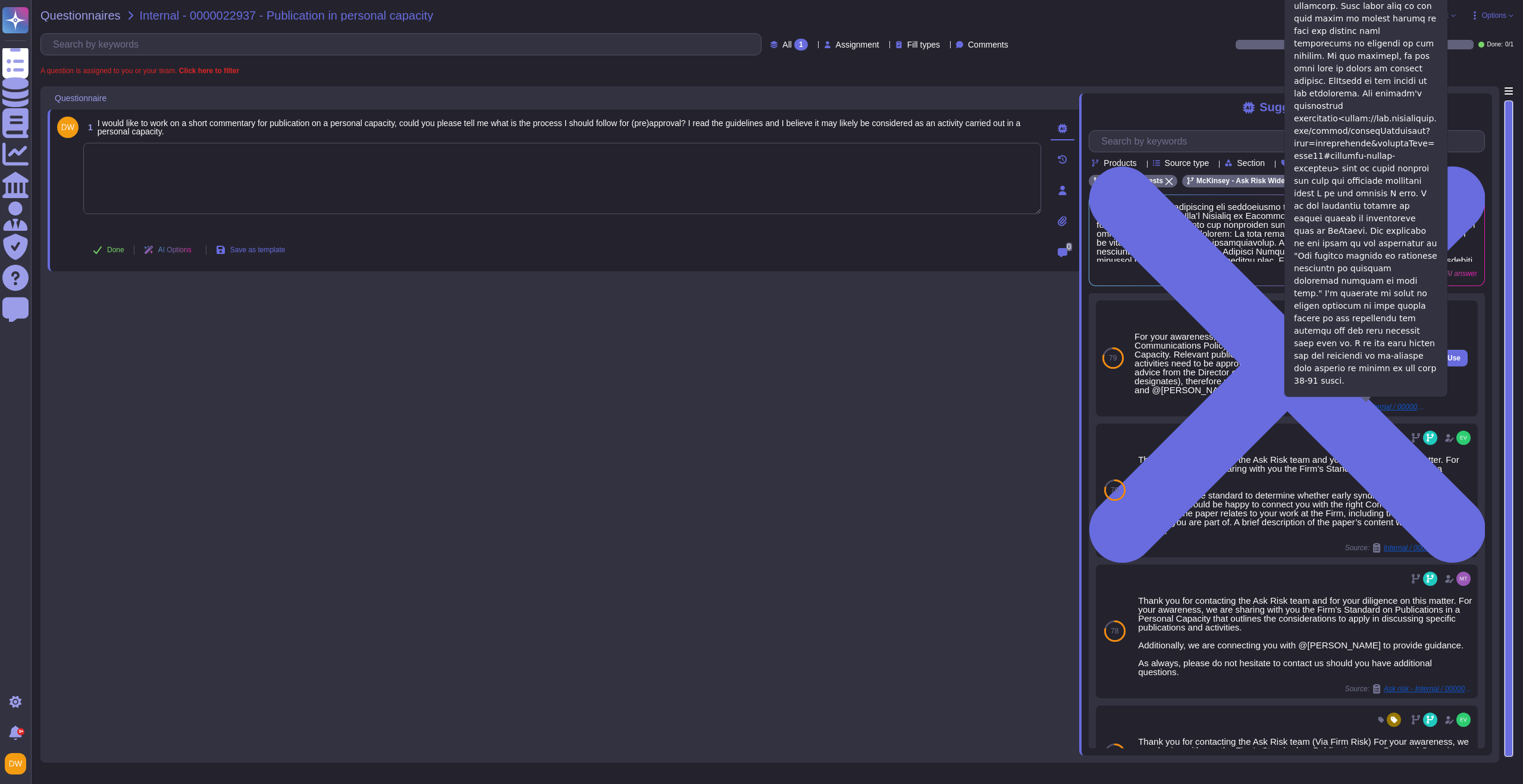
click at [1380, 404] on span "Ask risk - Internal / 0000020411 - [URGENT RESPONSE REQUESTED] Publication Subm…" at bounding box center [1381, 406] width 90 height 7
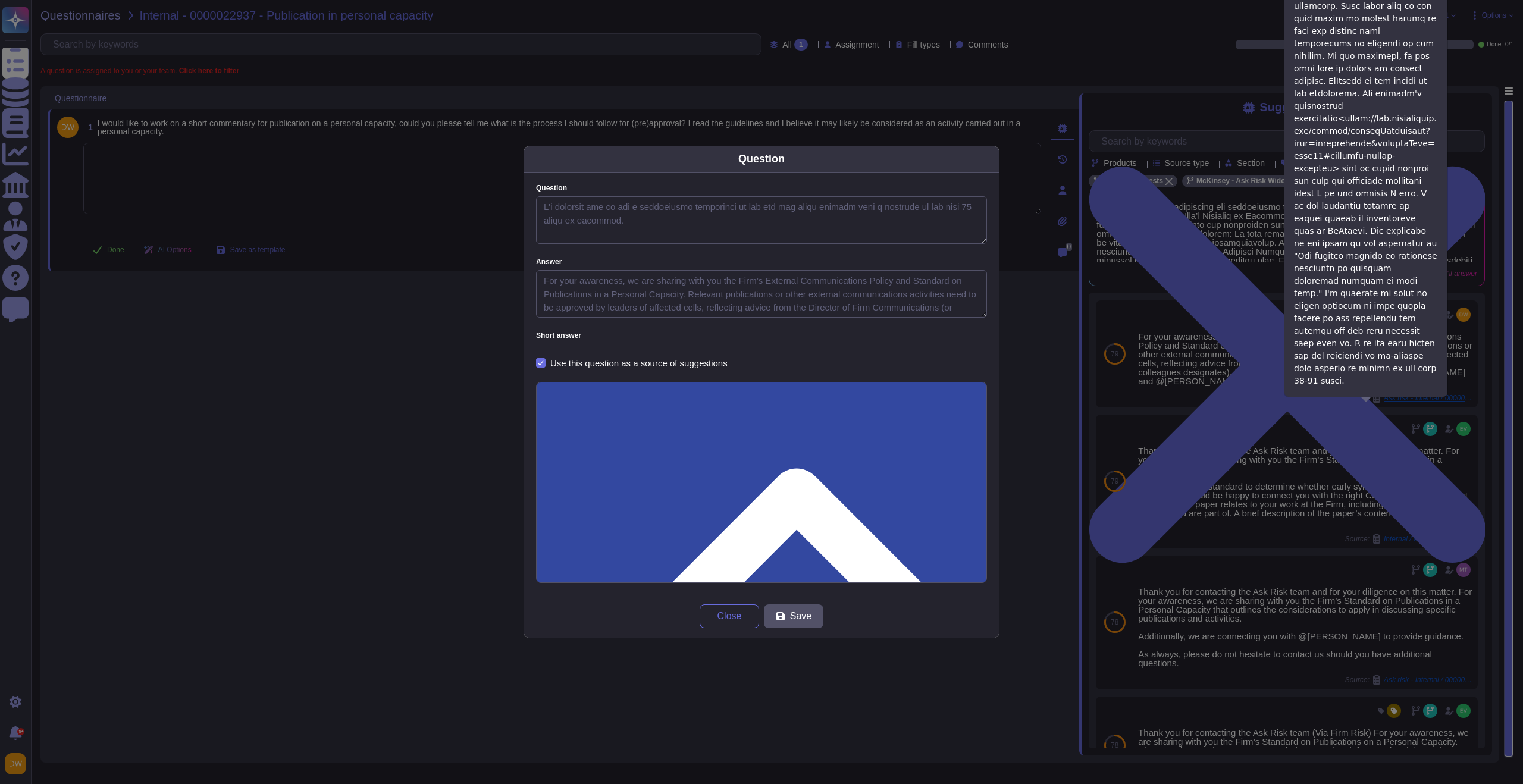
type textarea "I'm emailing you to run a publication submission by you all and would ideally l…"
type textarea "For your awareness, we are sharing with you the Firm’s External Communications …"
